Goal: Use online tool/utility: Utilize a website feature to perform a specific function

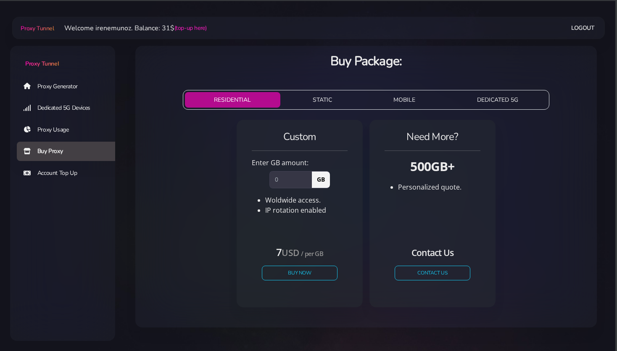
click at [47, 90] on link "Proxy Generator" at bounding box center [69, 85] width 105 height 19
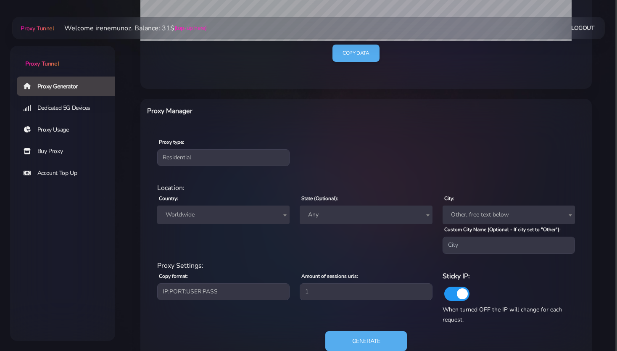
scroll to position [266, 0]
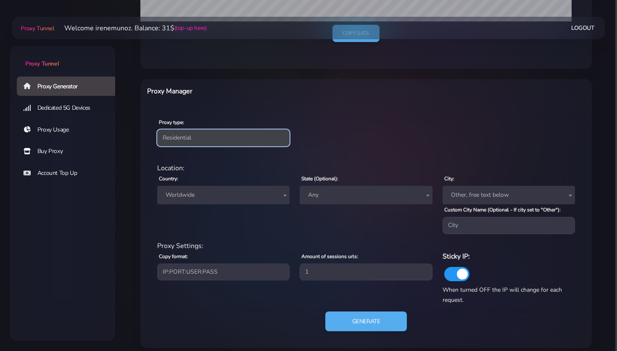
click at [176, 135] on select "Residential Static Mobile" at bounding box center [223, 137] width 132 height 17
select select "static"
click option "Static" at bounding box center [0, 0] width 0 height 0
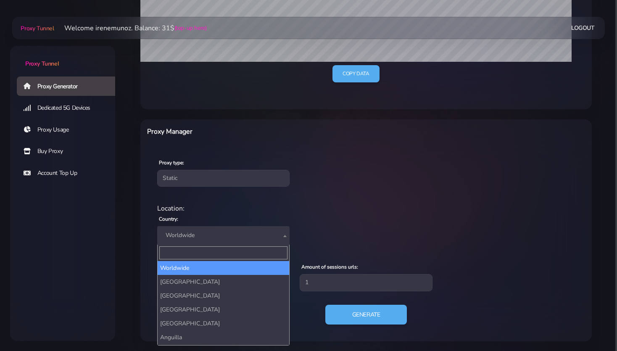
click at [176, 237] on span "Worldwide" at bounding box center [223, 235] width 122 height 12
click at [171, 253] on input "Search" at bounding box center [223, 252] width 128 height 13
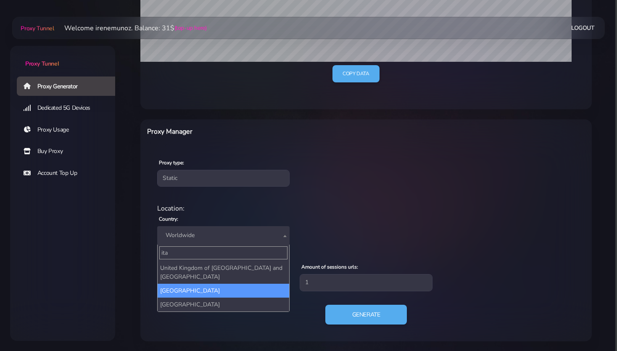
type input "ita"
select select "IT"
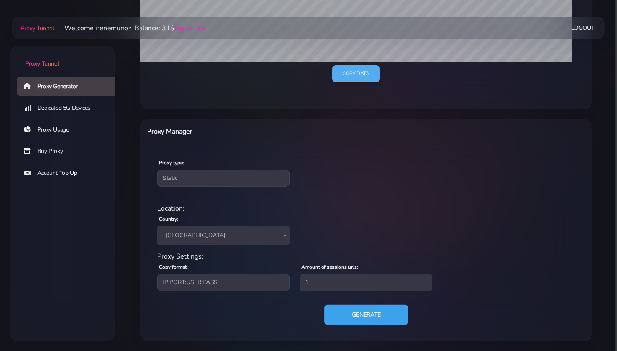
click at [371, 312] on button "Generate" at bounding box center [366, 314] width 84 height 21
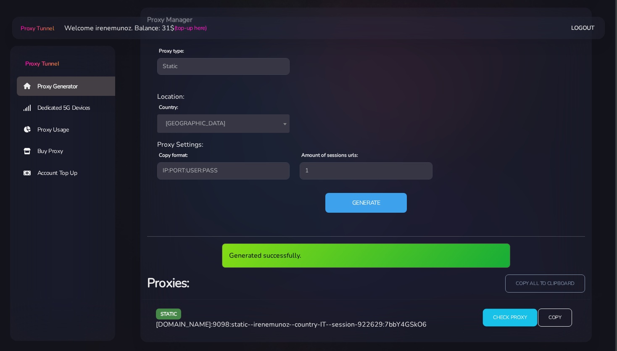
scroll to position [306, 0]
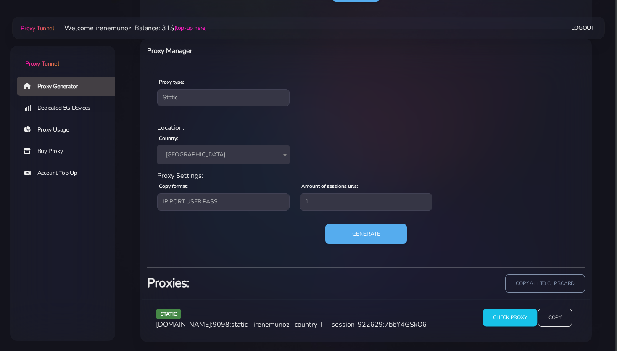
click at [507, 318] on input "Check Proxy" at bounding box center [509, 318] width 54 height 18
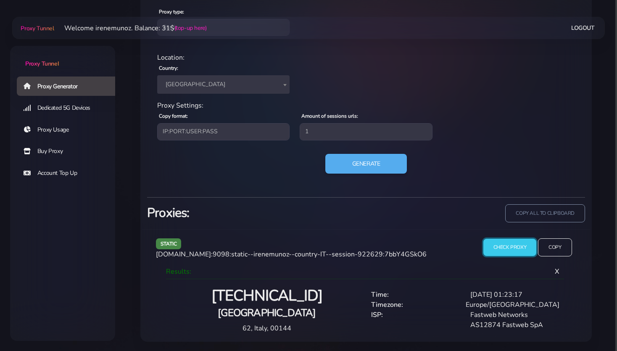
scroll to position [377, 0]
drag, startPoint x: 556, startPoint y: 246, endPoint x: 531, endPoint y: 245, distance: 24.4
click at [556, 245] on input "Copy" at bounding box center [555, 247] width 34 height 18
